Goal: Navigation & Orientation: Find specific page/section

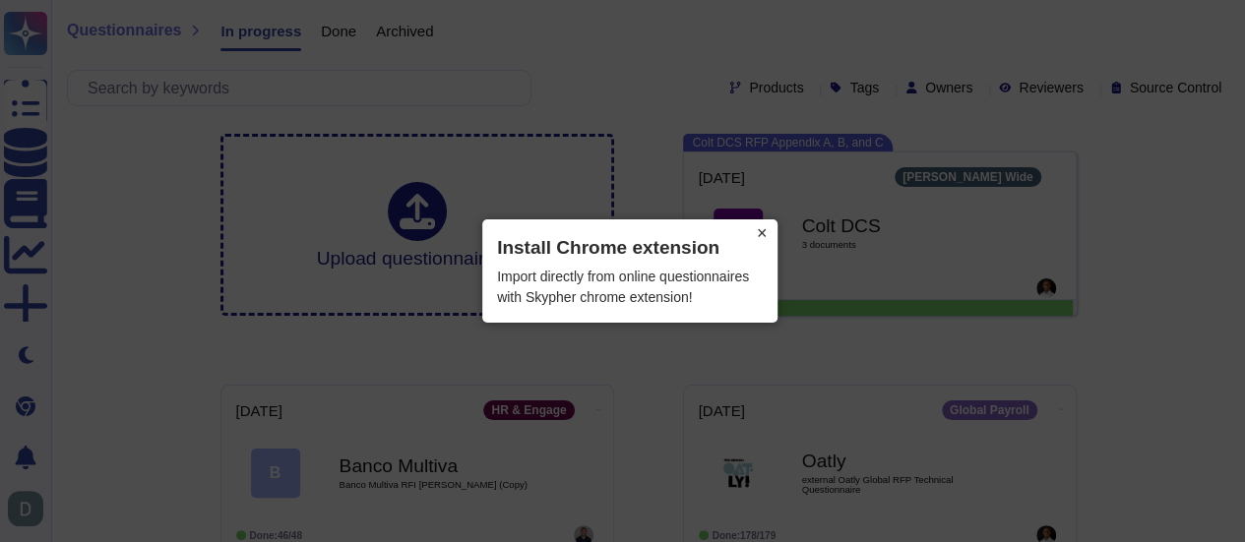
click at [766, 231] on button "×" at bounding box center [761, 233] width 31 height 28
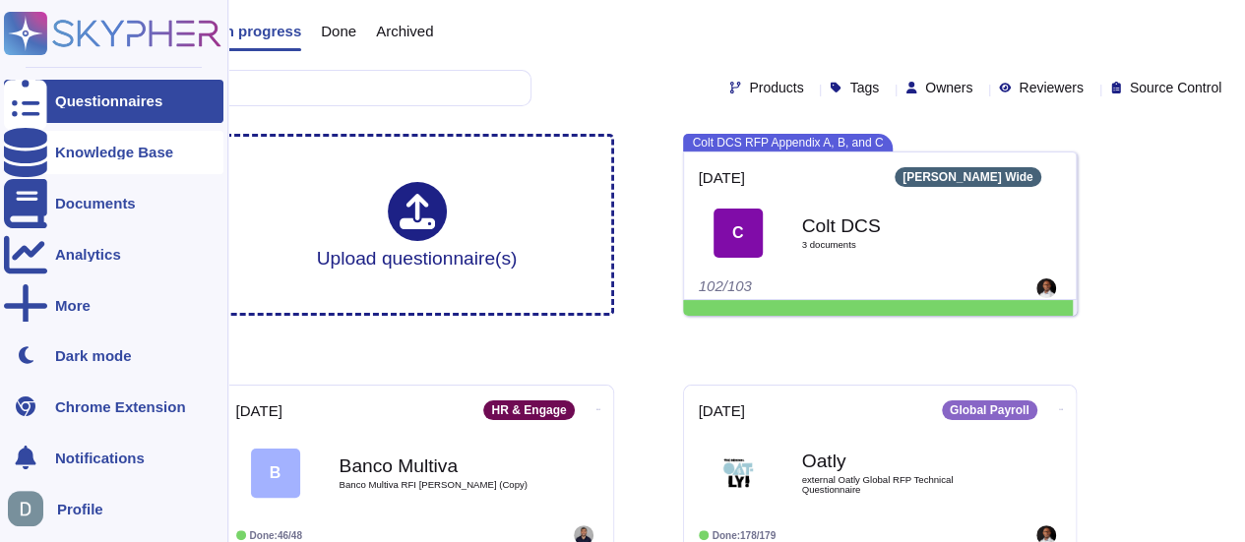
click at [105, 153] on div "Knowledge Base" at bounding box center [114, 152] width 118 height 15
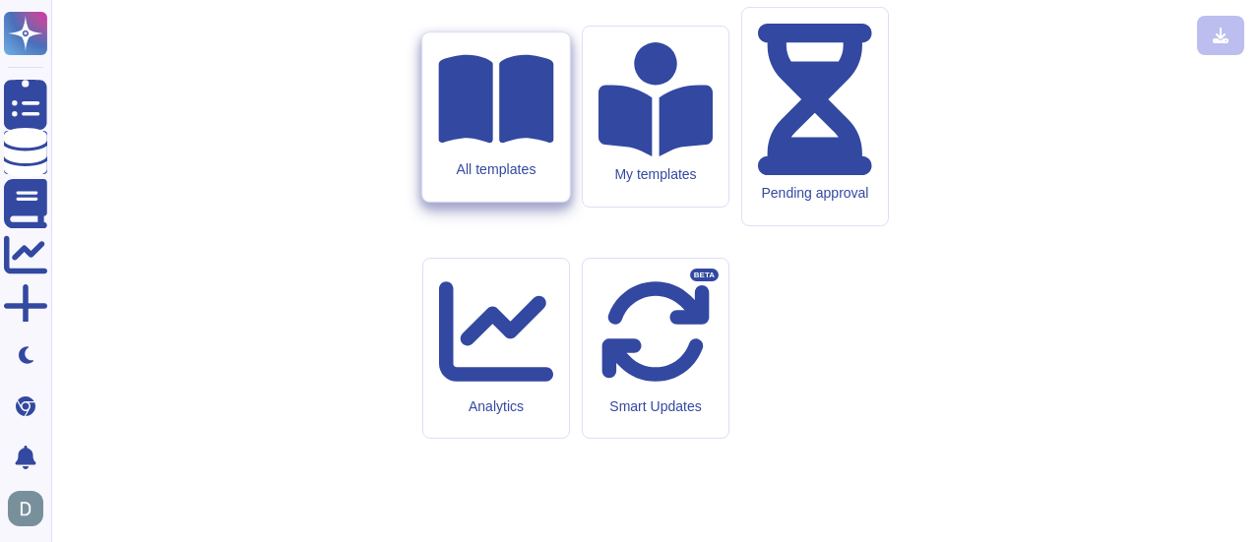
click at [504, 143] on icon at bounding box center [495, 98] width 115 height 89
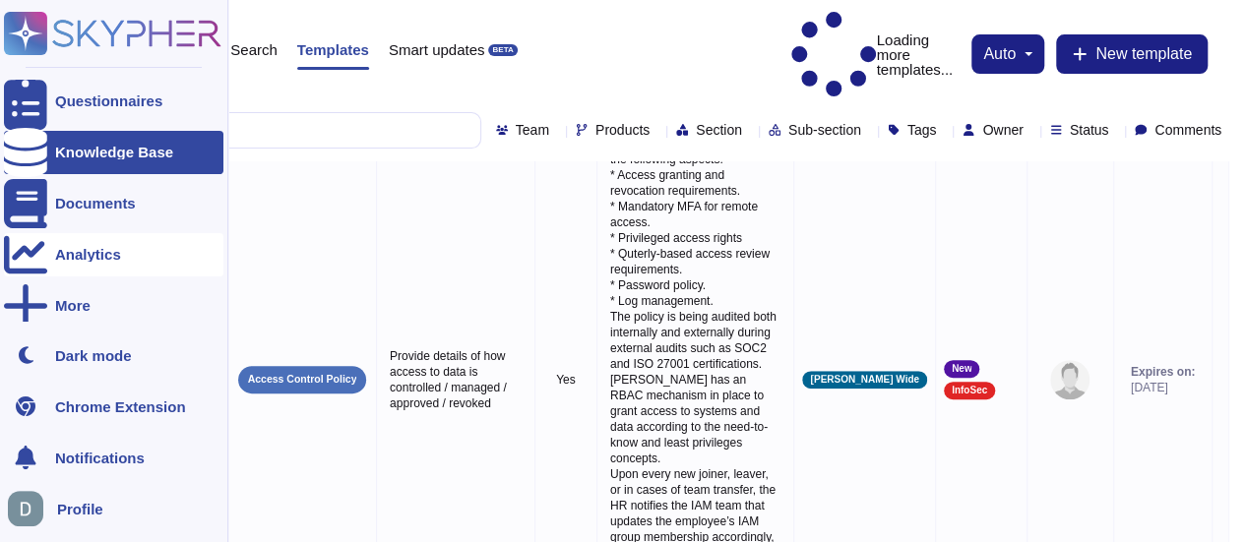
scroll to position [98, 0]
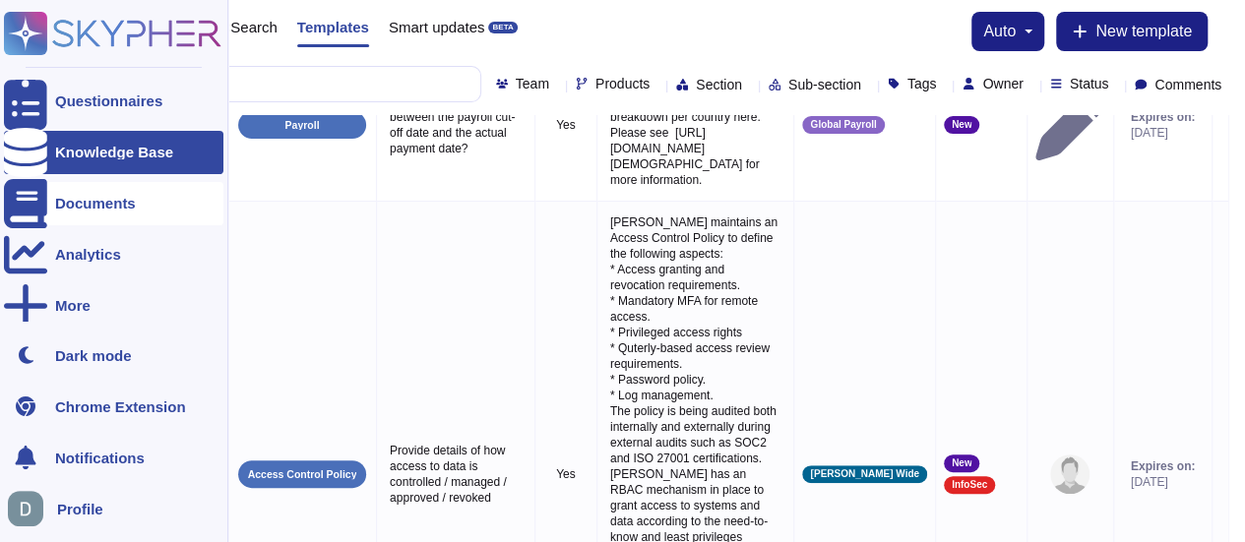
click at [71, 202] on div "Documents" at bounding box center [95, 203] width 81 height 15
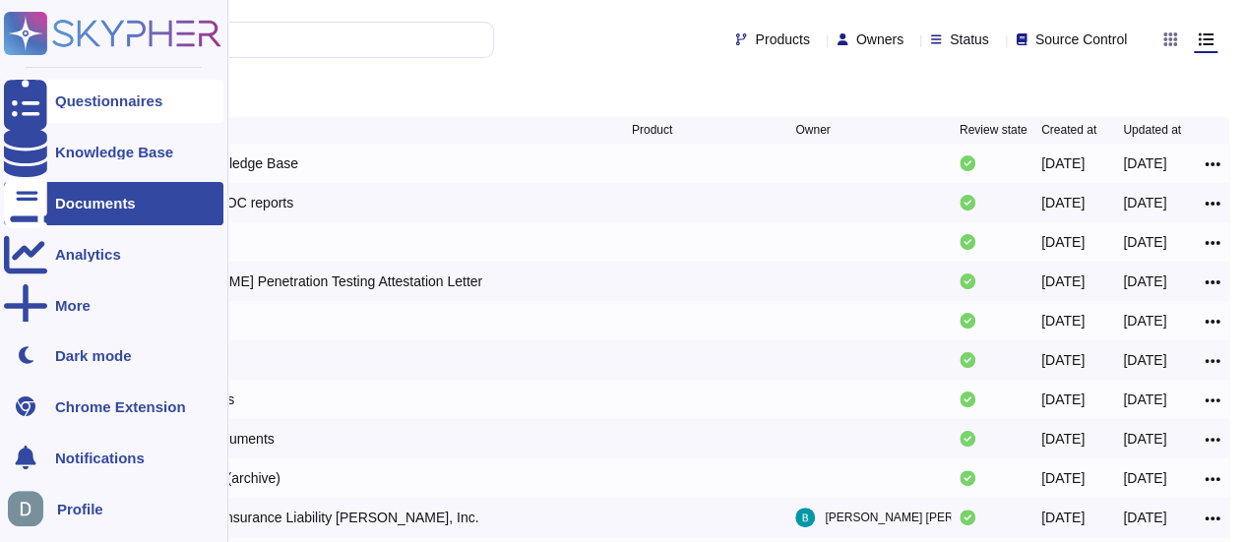
click at [106, 100] on div "Questionnaires" at bounding box center [108, 100] width 107 height 15
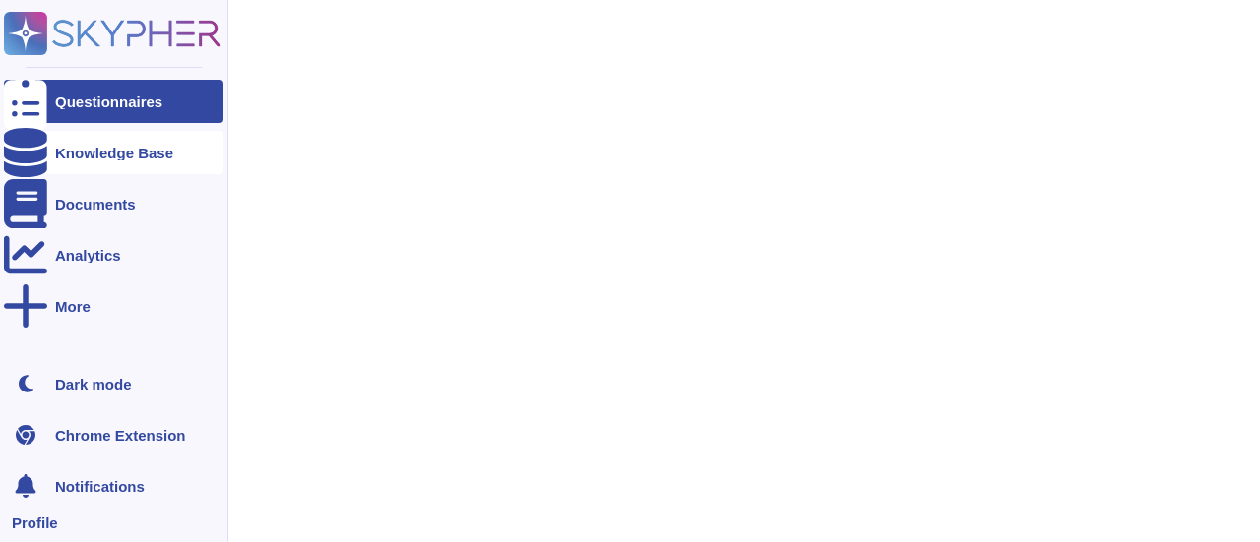
click at [125, 162] on div "Knowledge Base" at bounding box center [113, 152] width 219 height 43
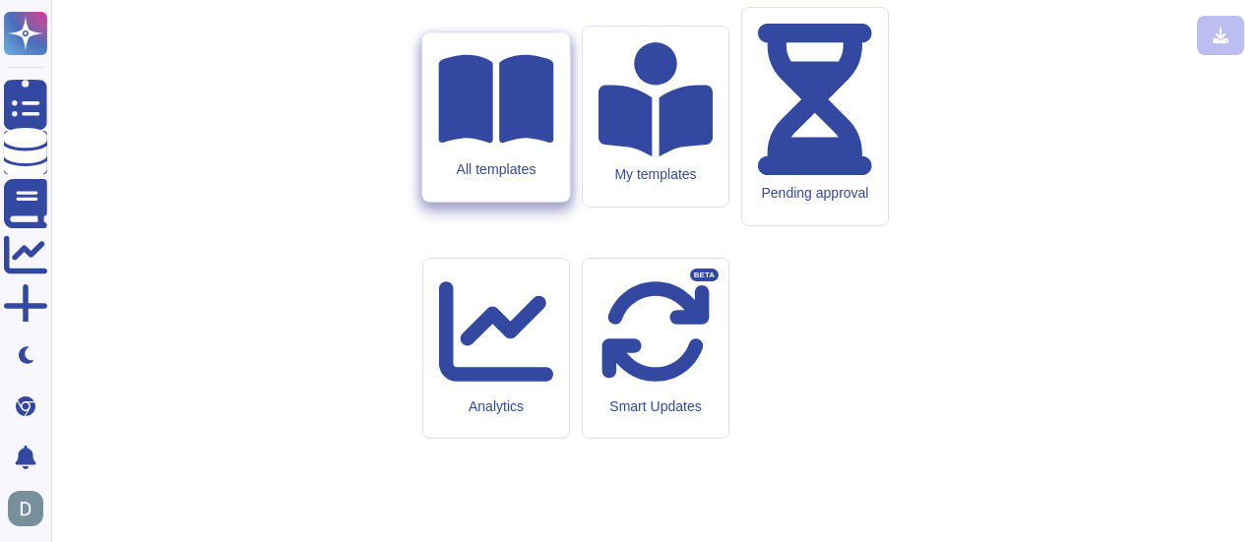
click at [496, 151] on icon at bounding box center [495, 99] width 115 height 102
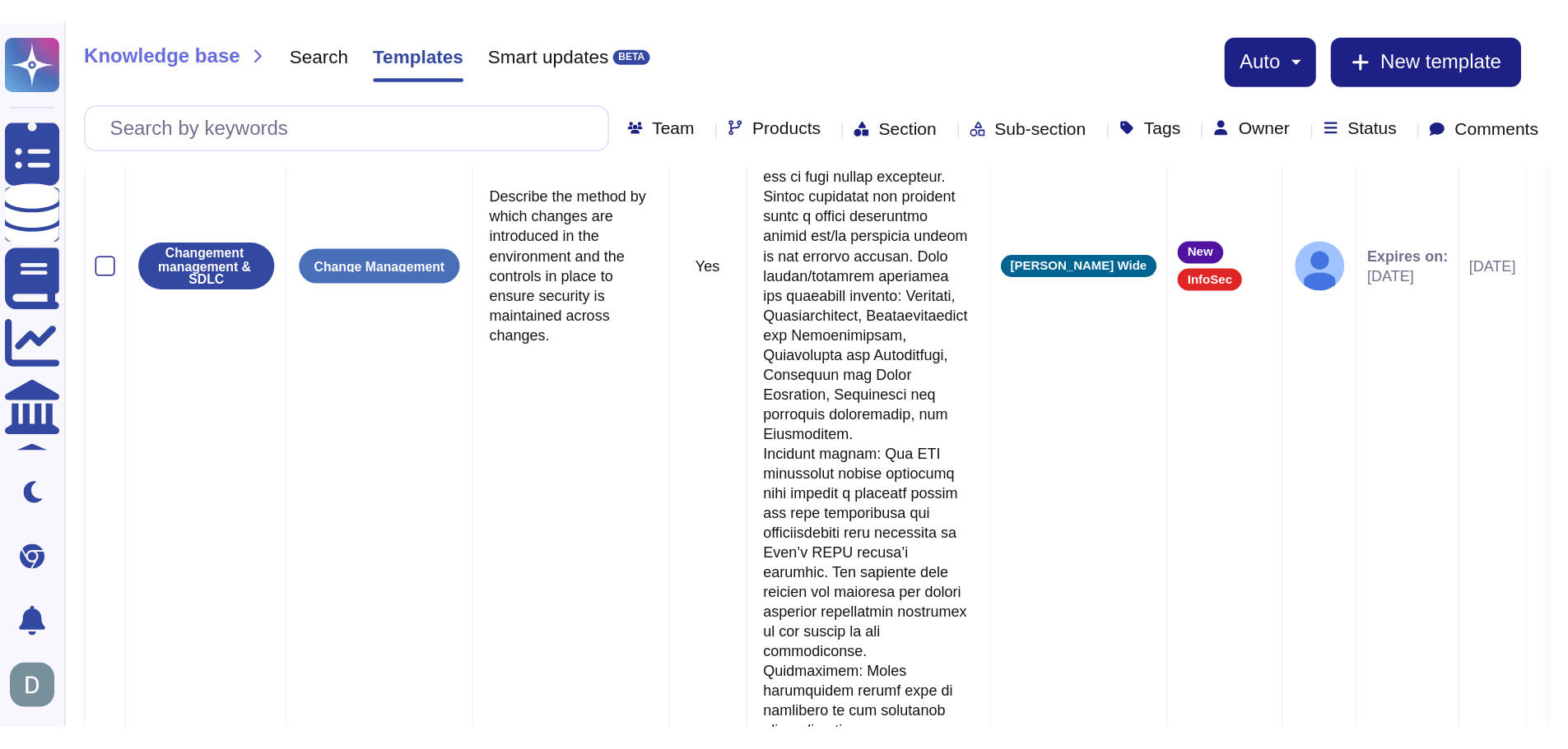
scroll to position [788, 0]
